Goal: Task Accomplishment & Management: Use online tool/utility

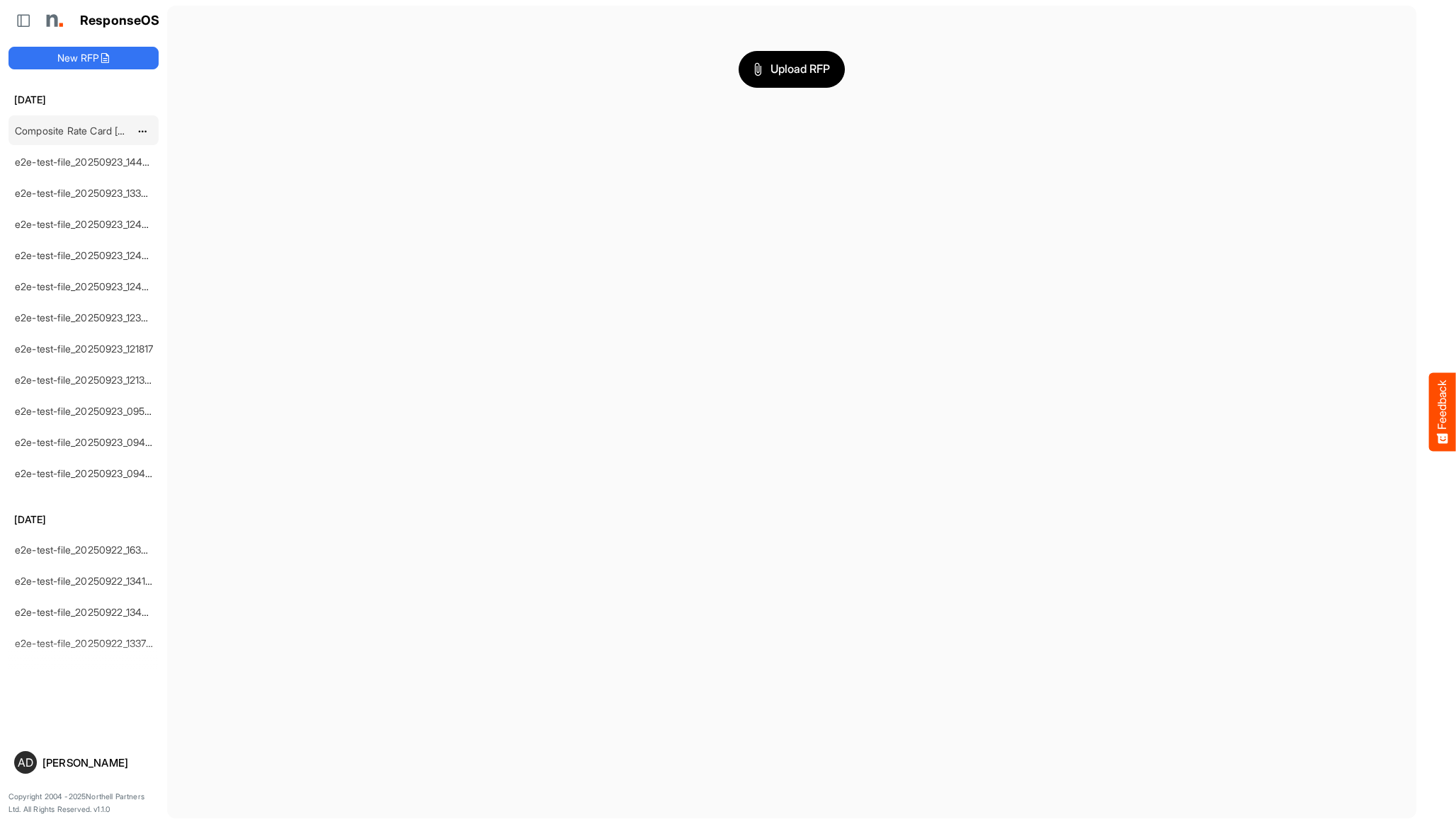
click at [116, 128] on link "Composite Rate Card [DATE]_smaller" at bounding box center [98, 130] width 167 height 12
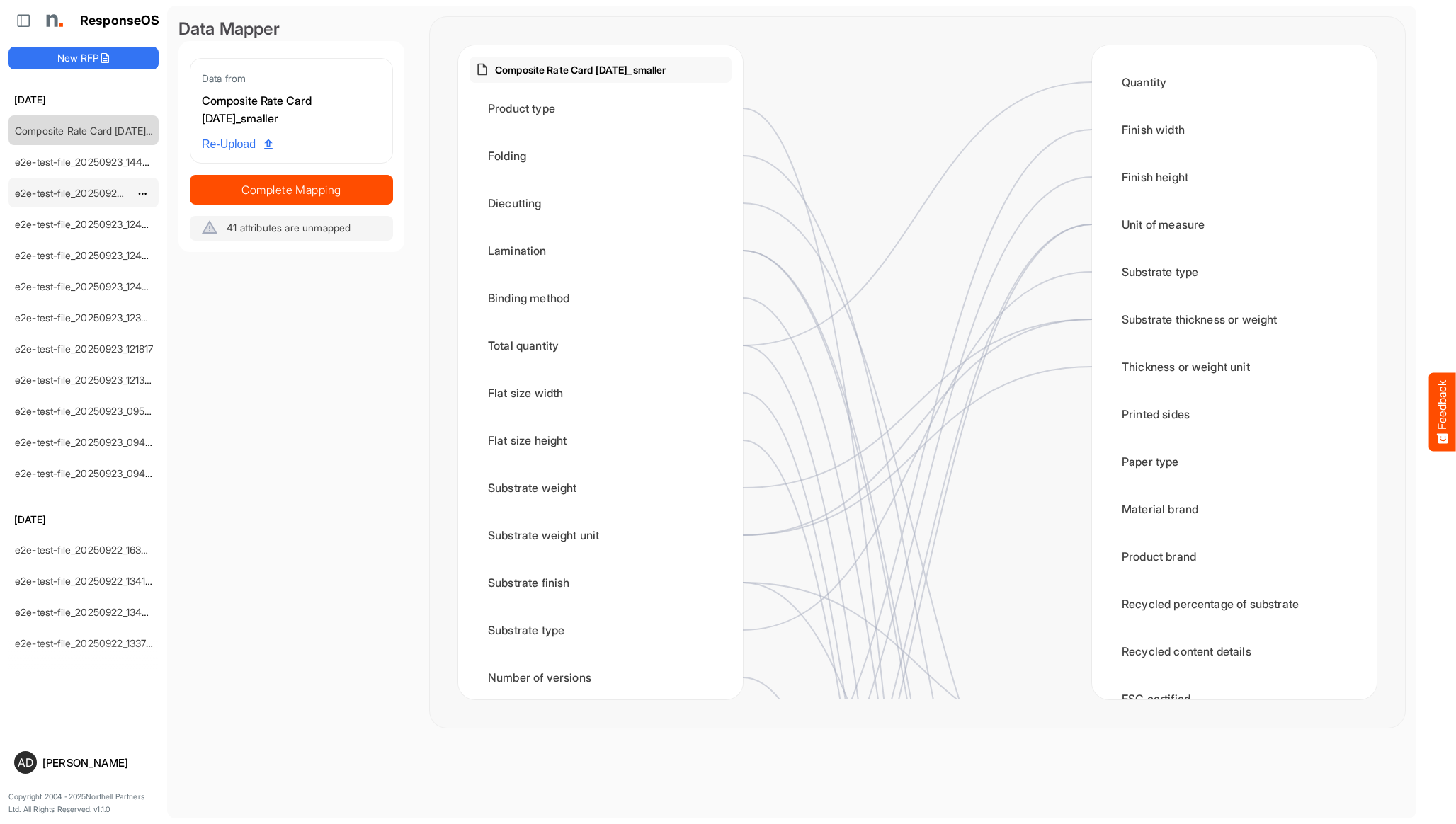
click at [112, 180] on div "e2e-test-file_20250923_133245" at bounding box center [72, 193] width 126 height 28
click at [110, 170] on div "e2e-test-file_20250923_144729" at bounding box center [72, 162] width 126 height 28
click at [109, 163] on link "e2e-test-file_20250923_144729" at bounding box center [87, 162] width 144 height 12
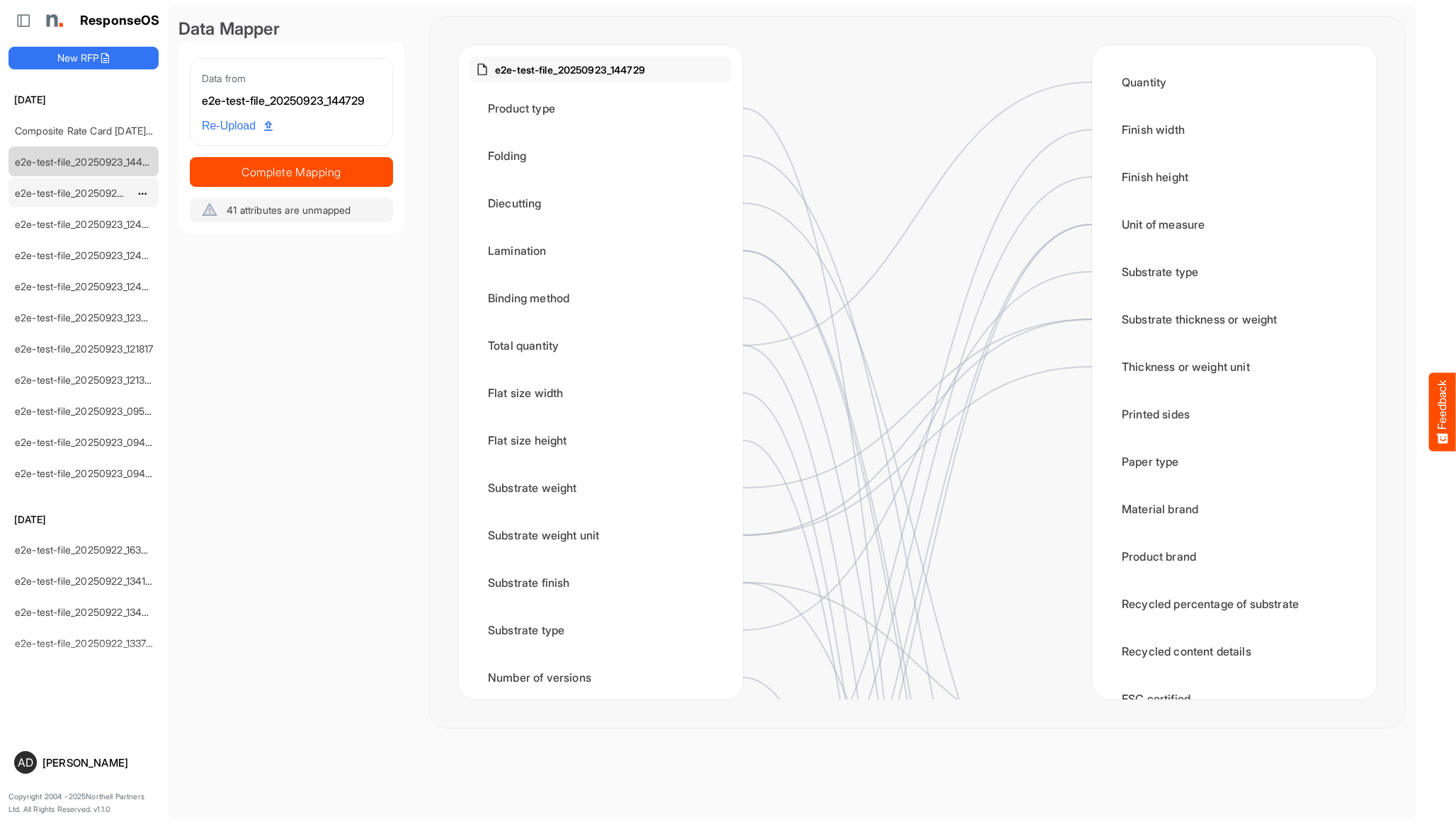
click at [99, 188] on link "e2e-test-file_20250923_133245" at bounding box center [87, 193] width 144 height 12
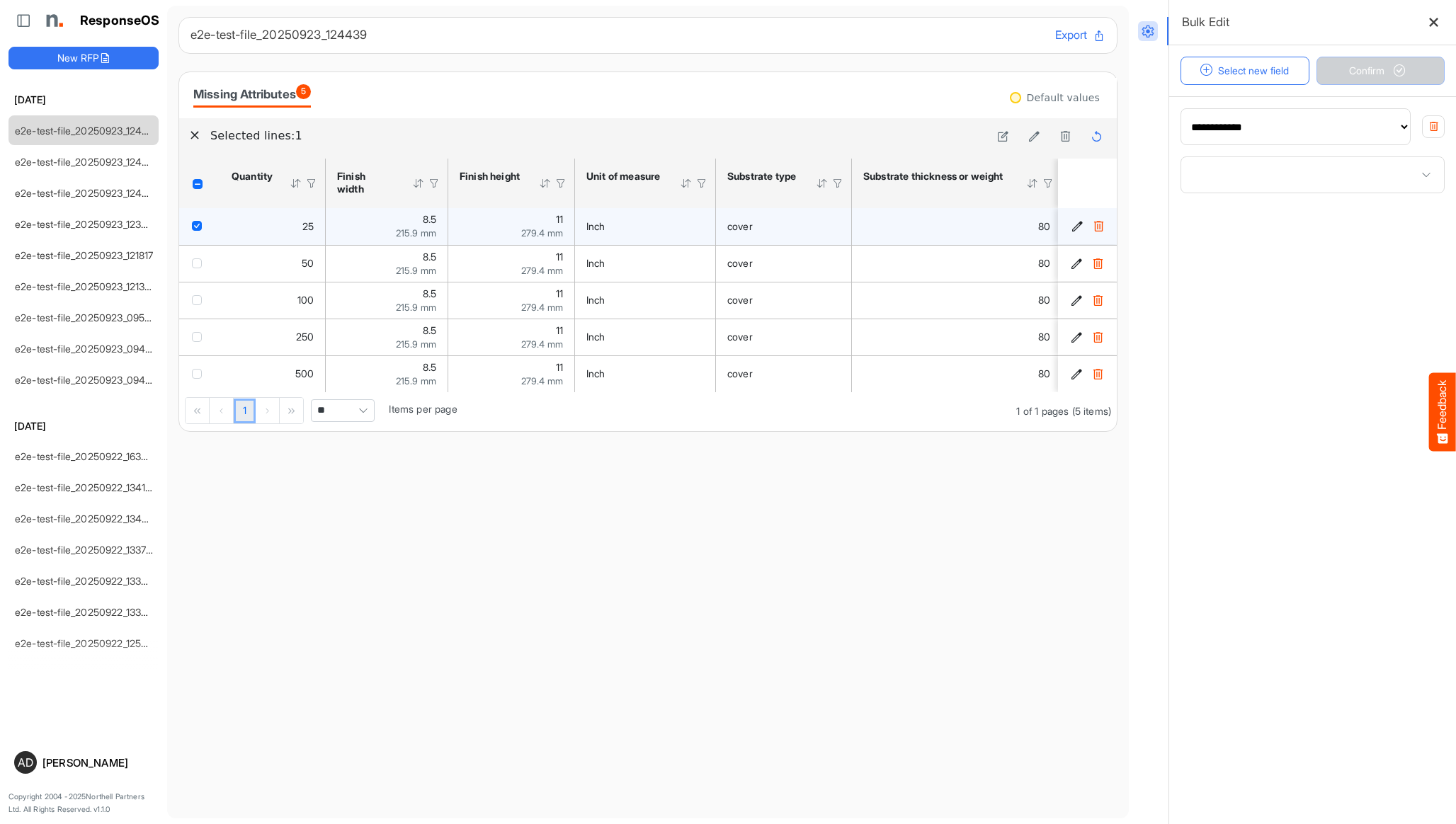
select select "**********"
click at [121, 65] on button "New RFP" at bounding box center [83, 58] width 151 height 22
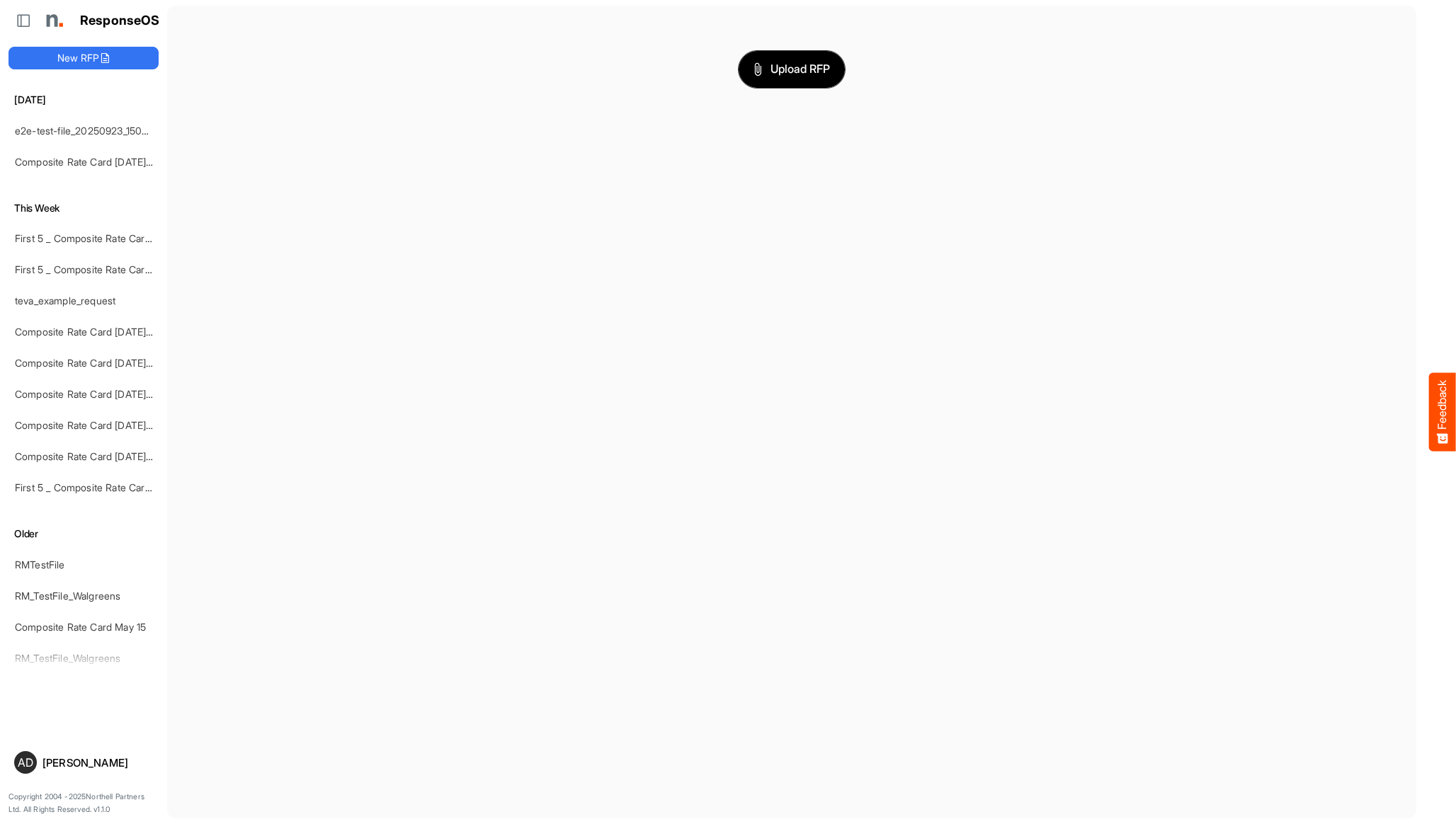
click at [790, 65] on span "Upload RFP" at bounding box center [792, 69] width 77 height 19
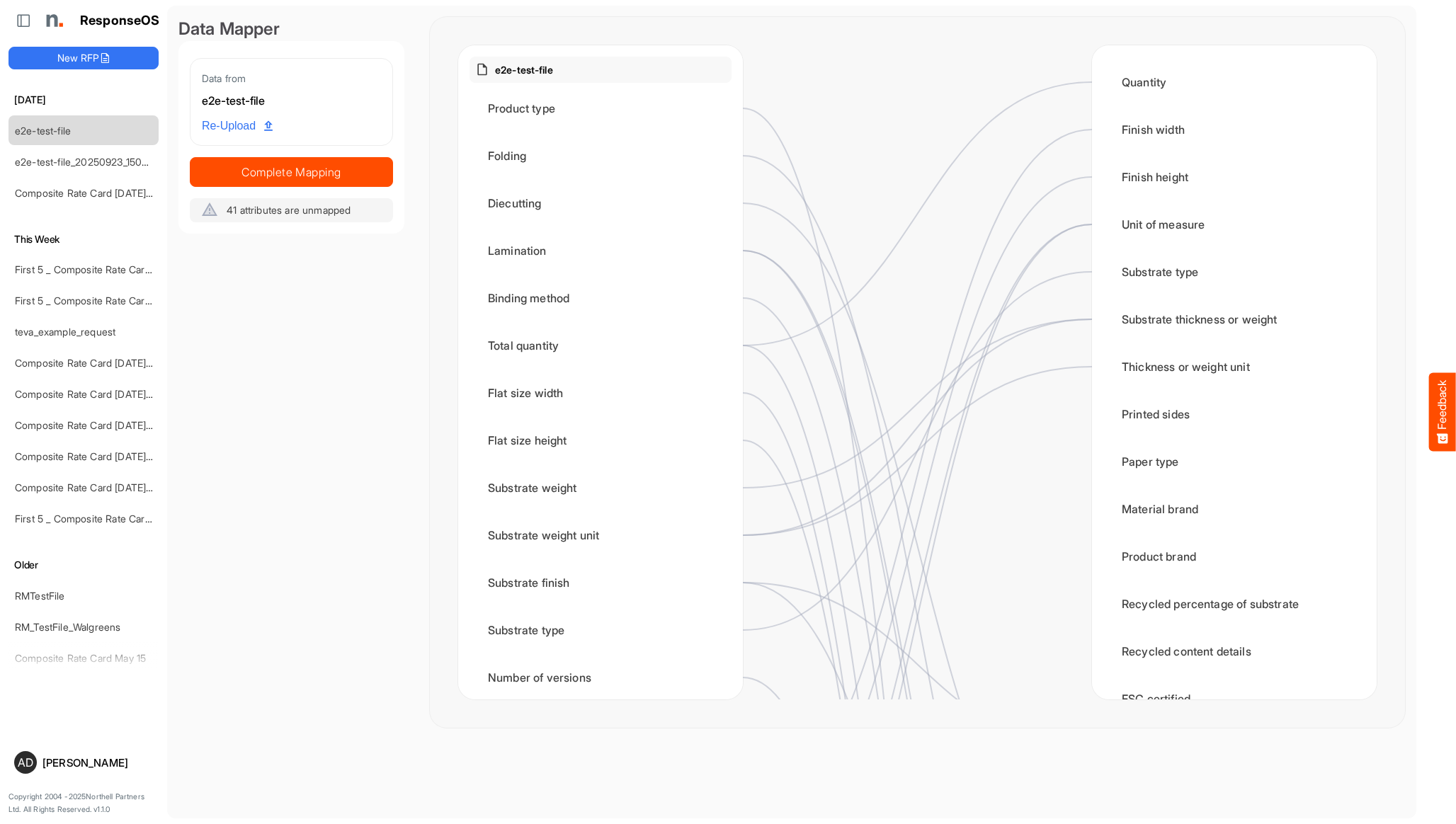
click at [370, 193] on div "Data from e2e-test-file Re-Upload Complete Mapping 41 attributes are unmapped" at bounding box center [291, 140] width 203 height 165
click at [368, 182] on button "Complete Mapping" at bounding box center [291, 172] width 203 height 30
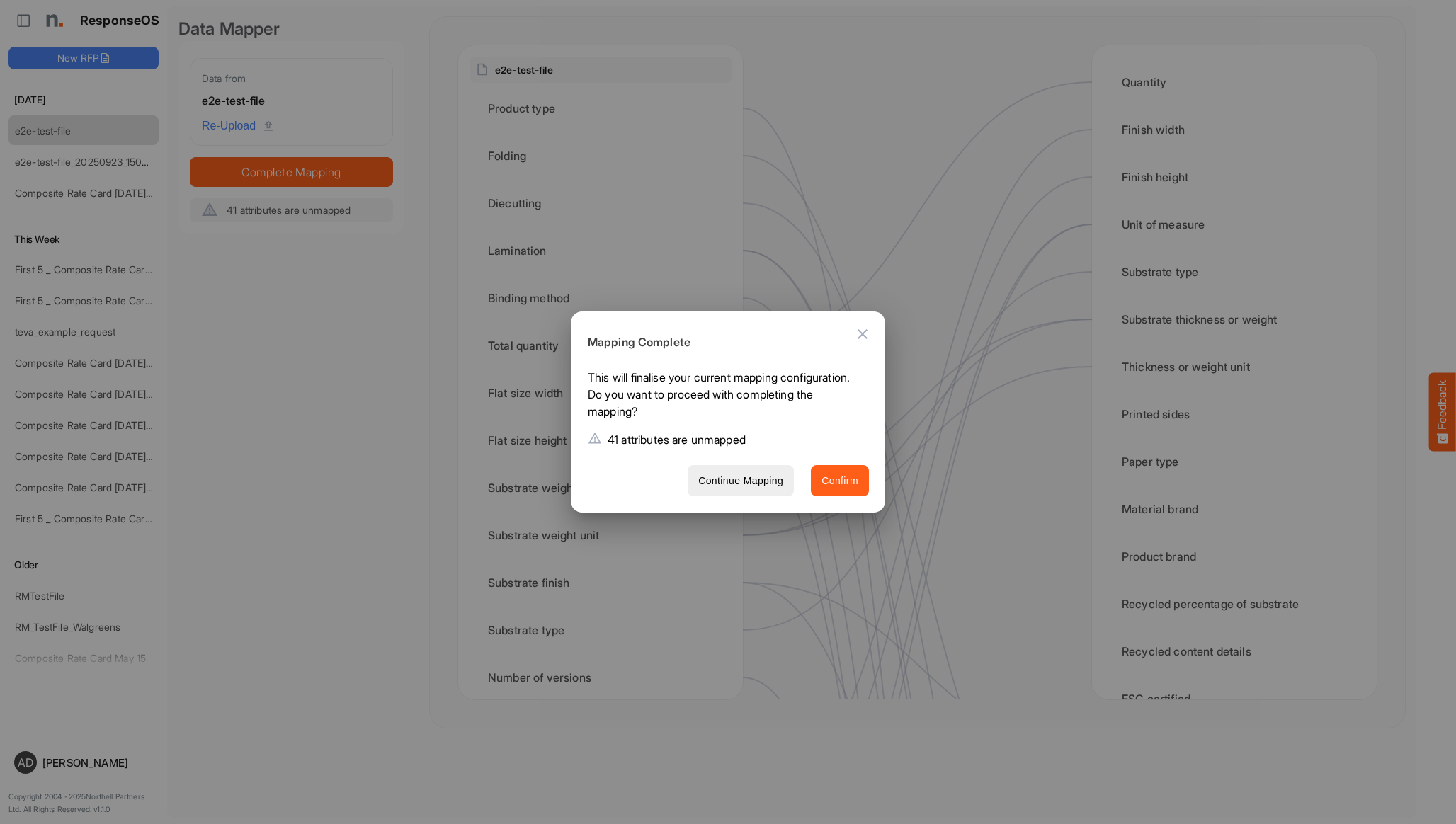
click at [836, 478] on span "Confirm" at bounding box center [839, 481] width 36 height 18
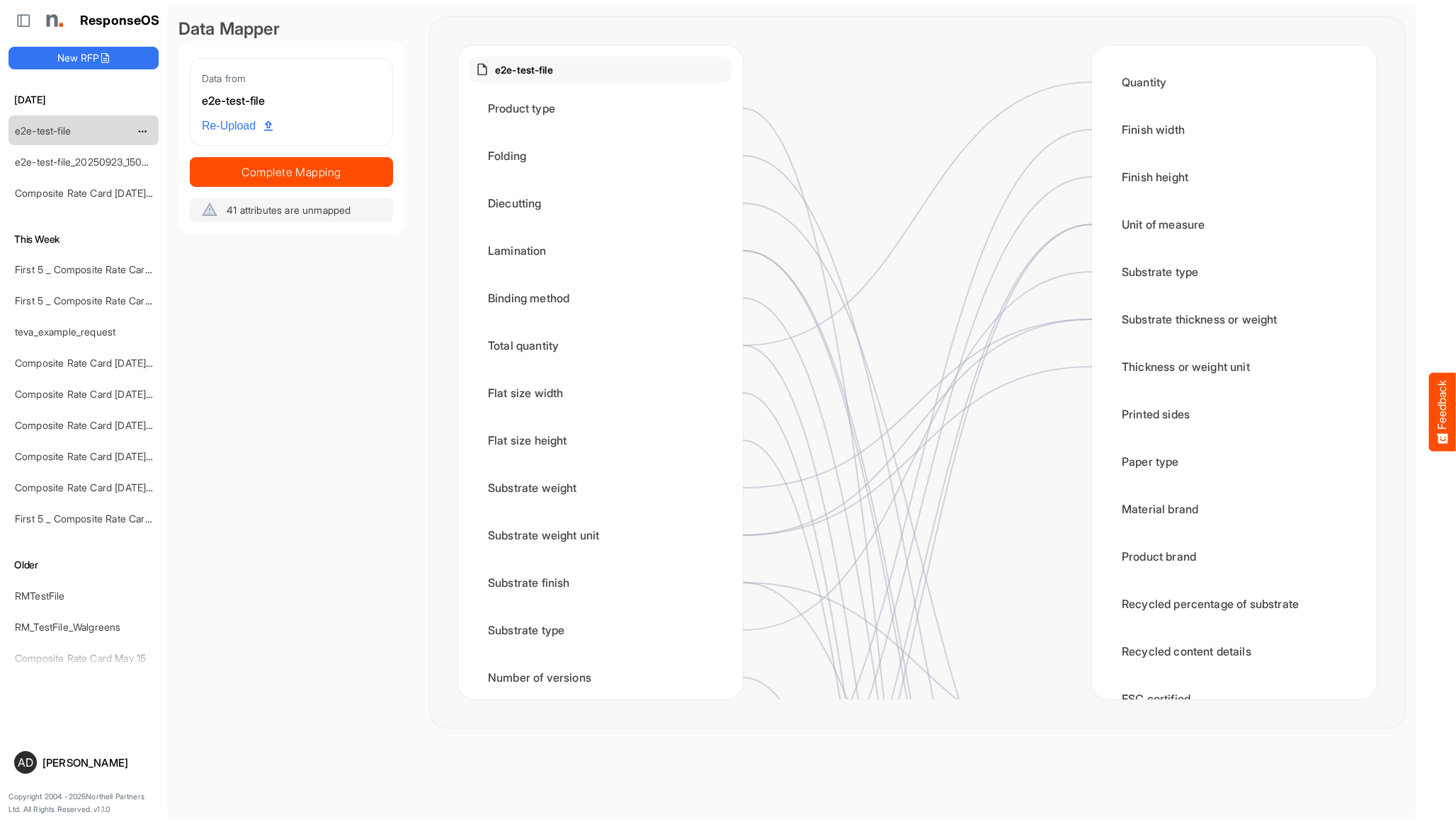
click at [63, 131] on link "e2e-test-file" at bounding box center [43, 130] width 56 height 12
click at [71, 156] on link "e2e-test-file_20250923_150733" at bounding box center [87, 162] width 144 height 12
click at [143, 132] on span "dropdownbutton" at bounding box center [141, 132] width 7 height 10
click at [161, 169] on li "Delete" at bounding box center [178, 174] width 85 height 22
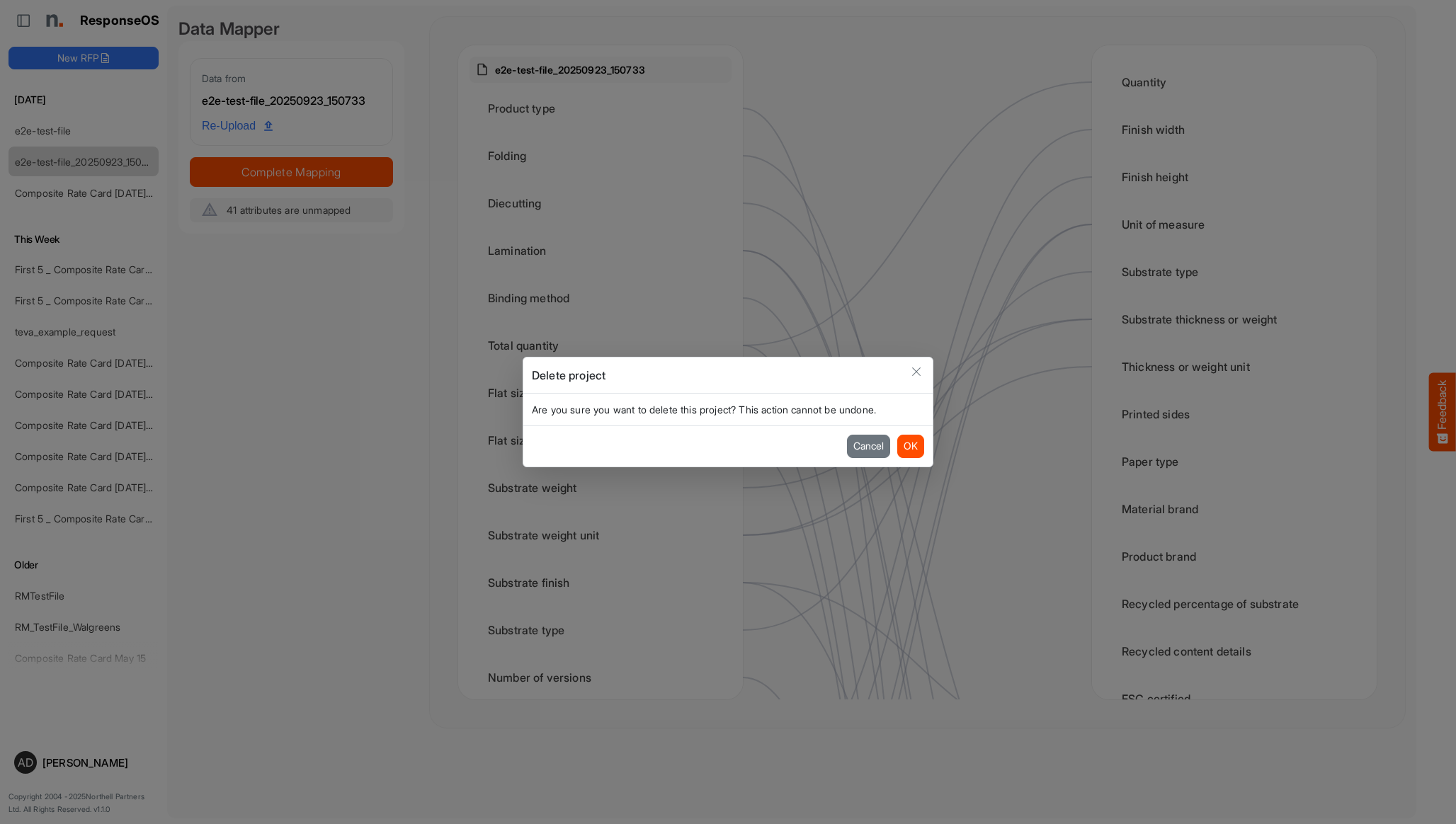
click at [911, 459] on div "Cancel OK" at bounding box center [728, 445] width 410 height 40
click at [909, 454] on button "OK" at bounding box center [910, 446] width 27 height 22
